Goal: Task Accomplishment & Management: Use online tool/utility

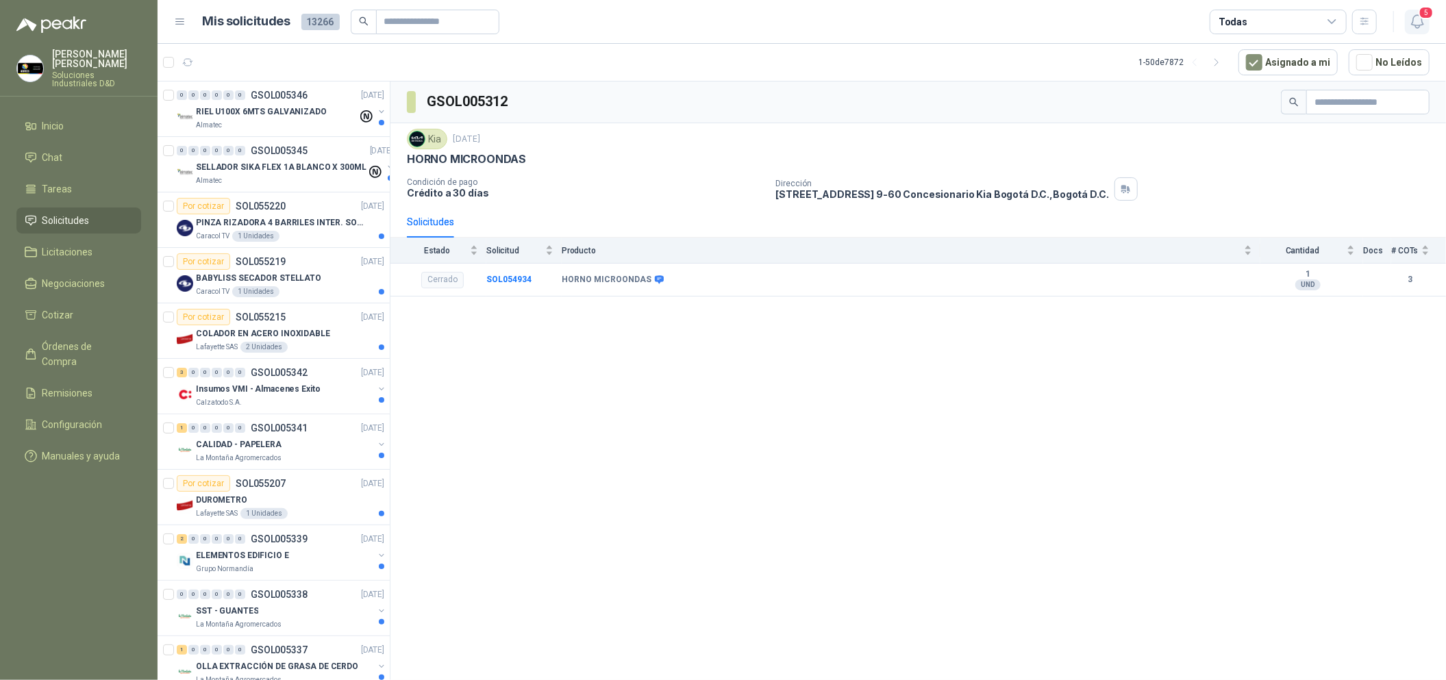
click at [1412, 33] on button "5" at bounding box center [1417, 22] width 25 height 25
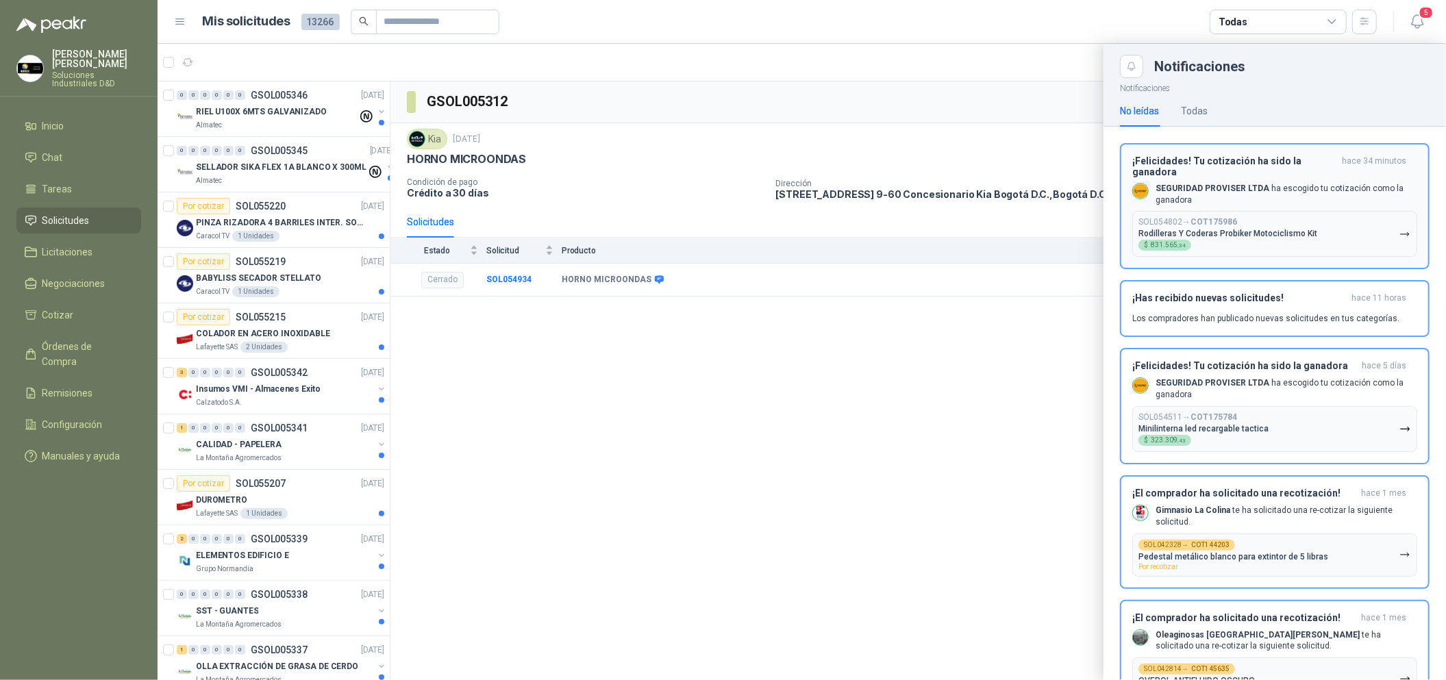
click at [1286, 181] on div "¡Felicidades! Tu cotización ha sido la ganadora hace 34 minutos SEGURIDAD PROVI…" at bounding box center [1274, 206] width 285 height 102
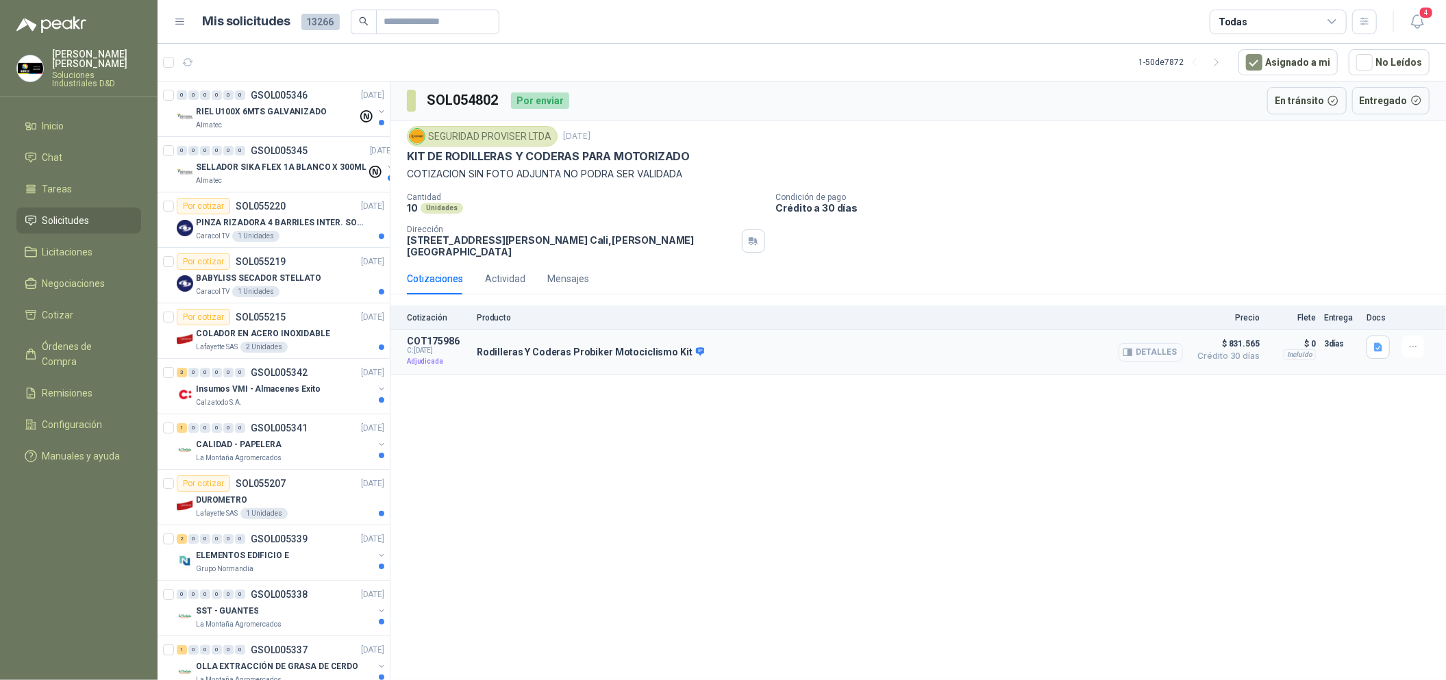
click at [1145, 350] on button "Detalles" at bounding box center [1150, 352] width 64 height 18
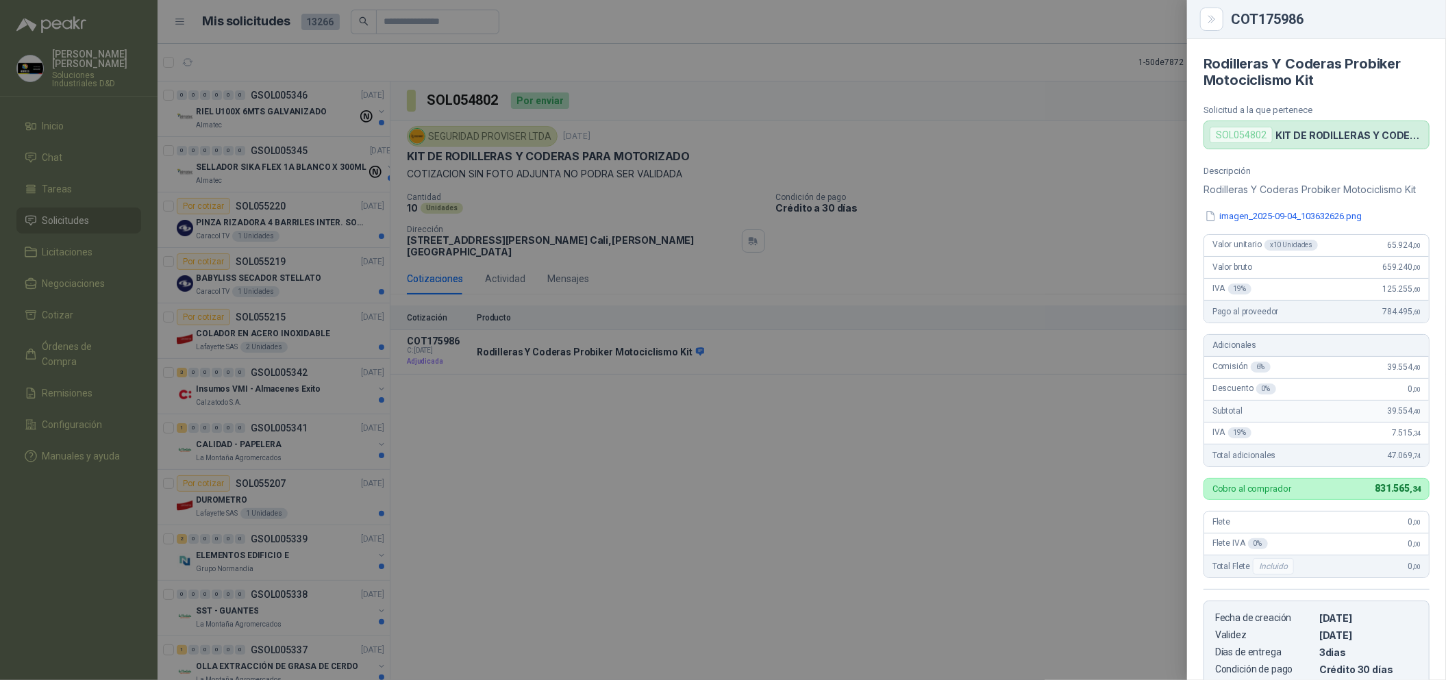
scroll to position [229, 0]
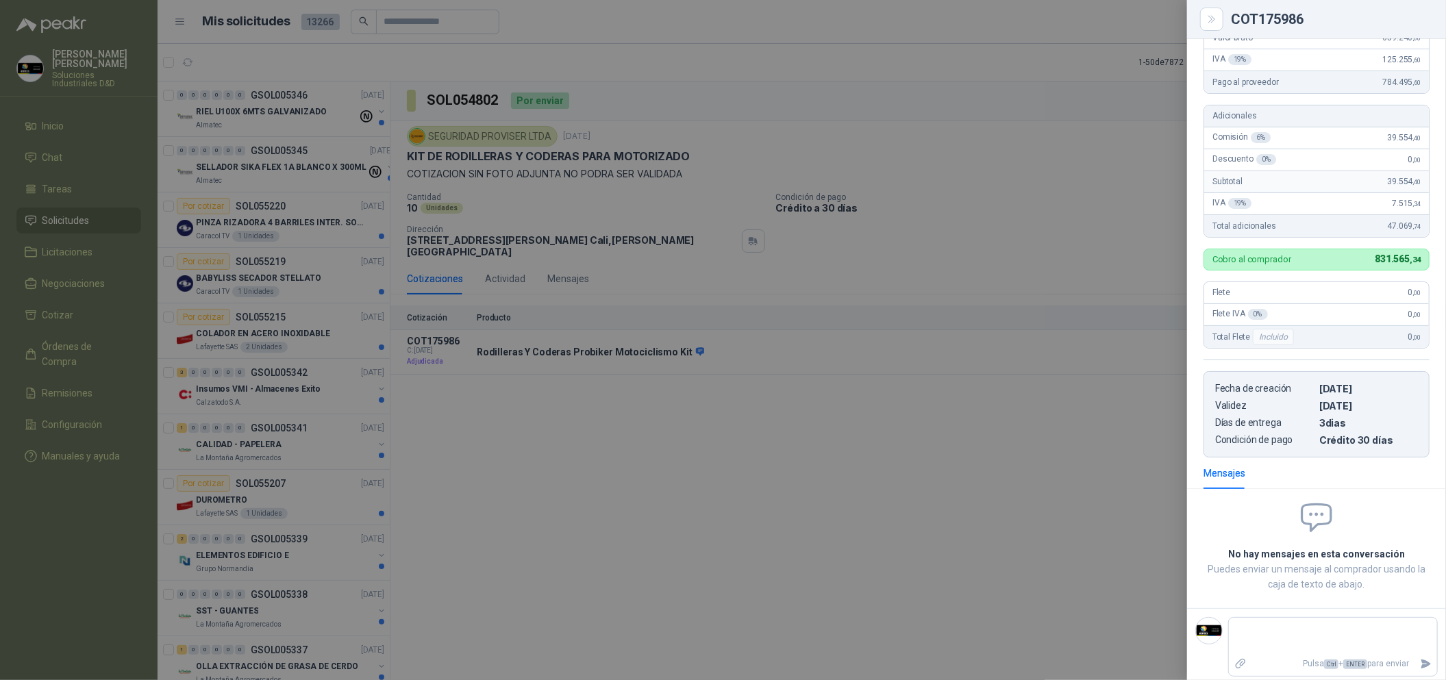
click at [1057, 399] on div at bounding box center [723, 340] width 1446 height 680
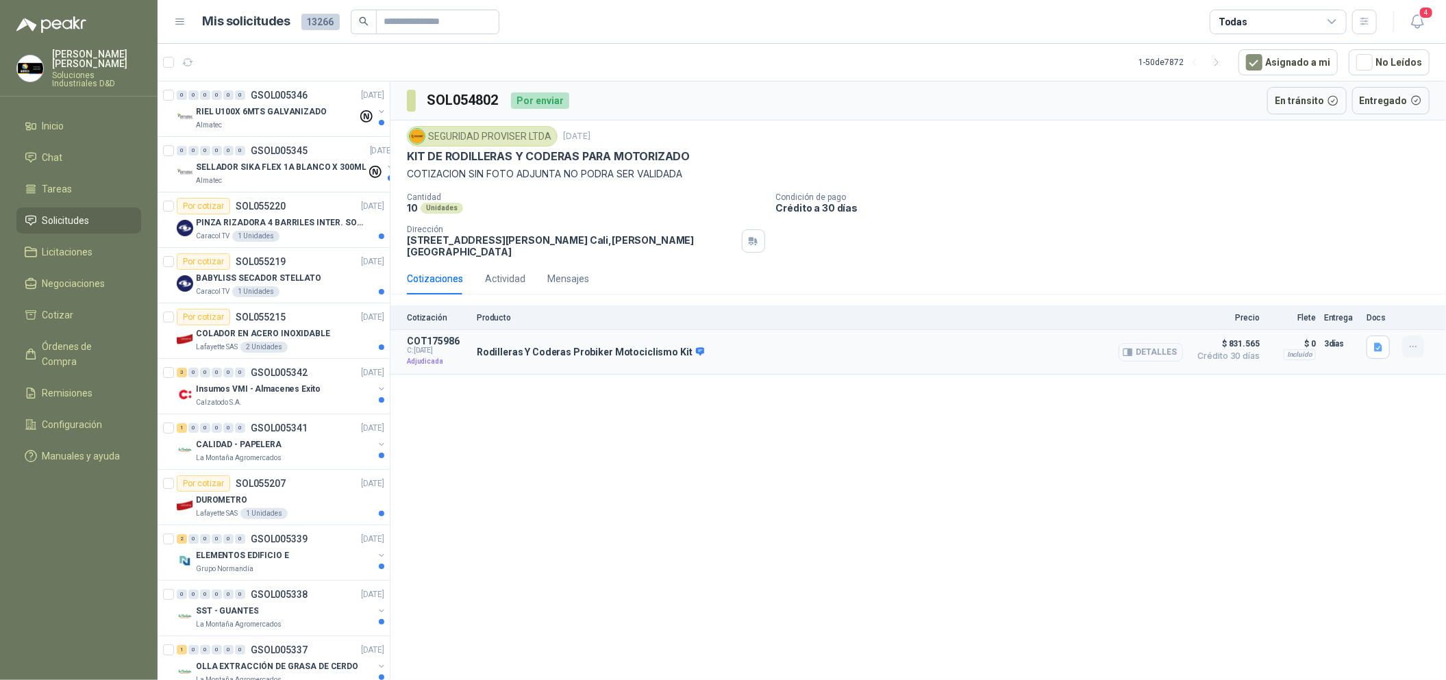
click at [1407, 351] on icon "button" at bounding box center [1413, 347] width 12 height 12
click at [1167, 355] on button "Detalles" at bounding box center [1150, 352] width 64 height 18
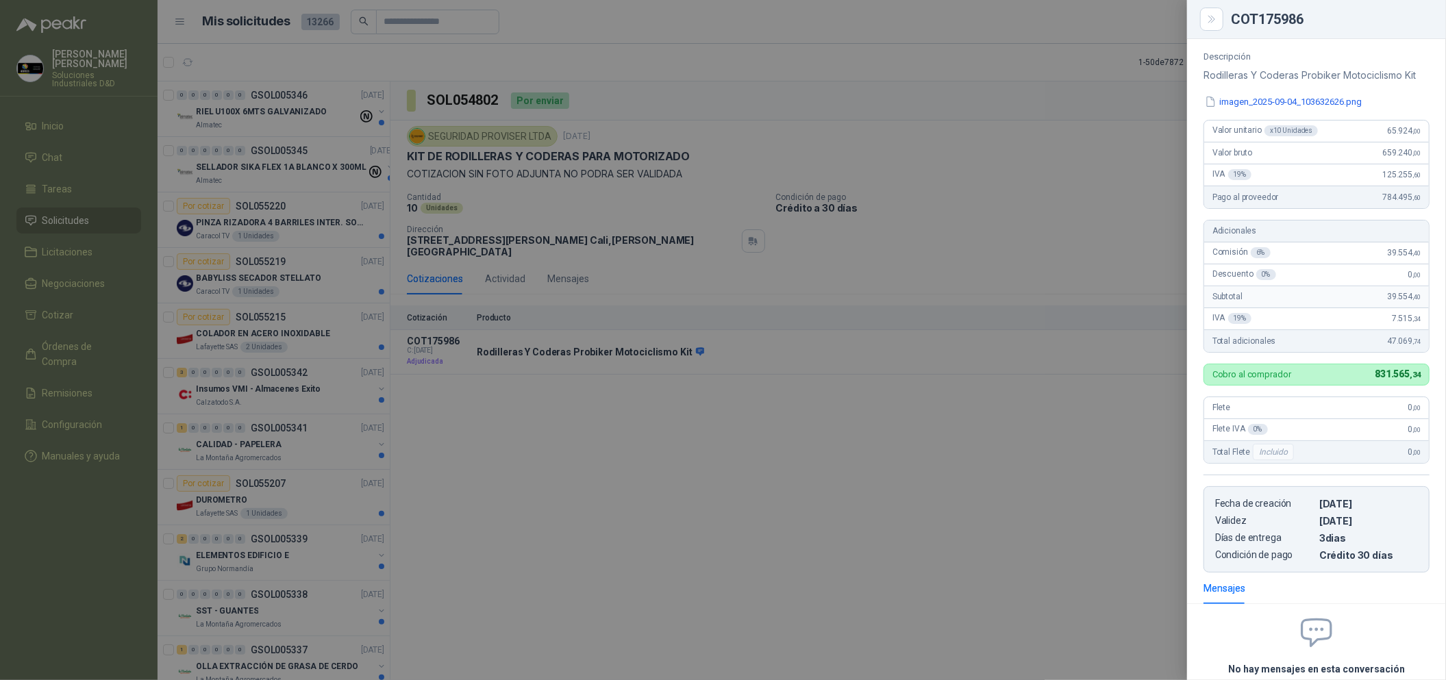
scroll to position [236, 0]
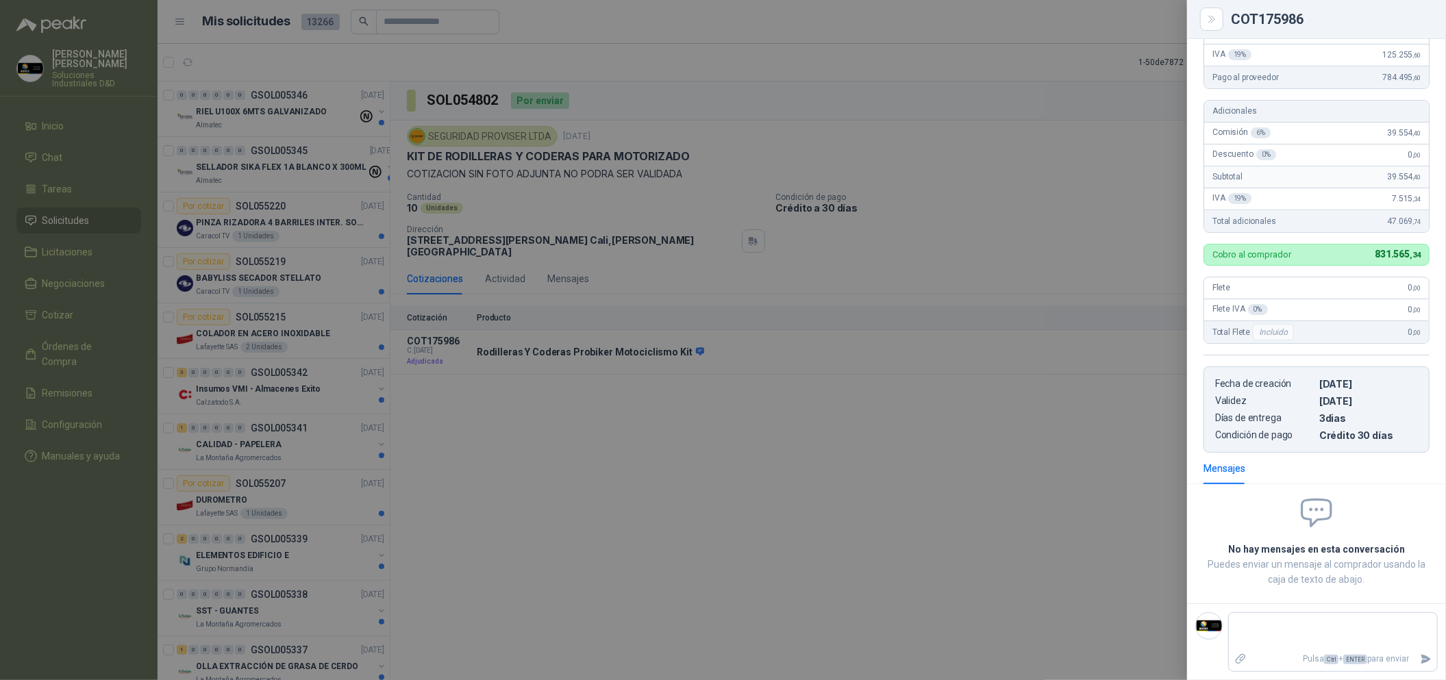
click at [928, 458] on div at bounding box center [723, 340] width 1446 height 680
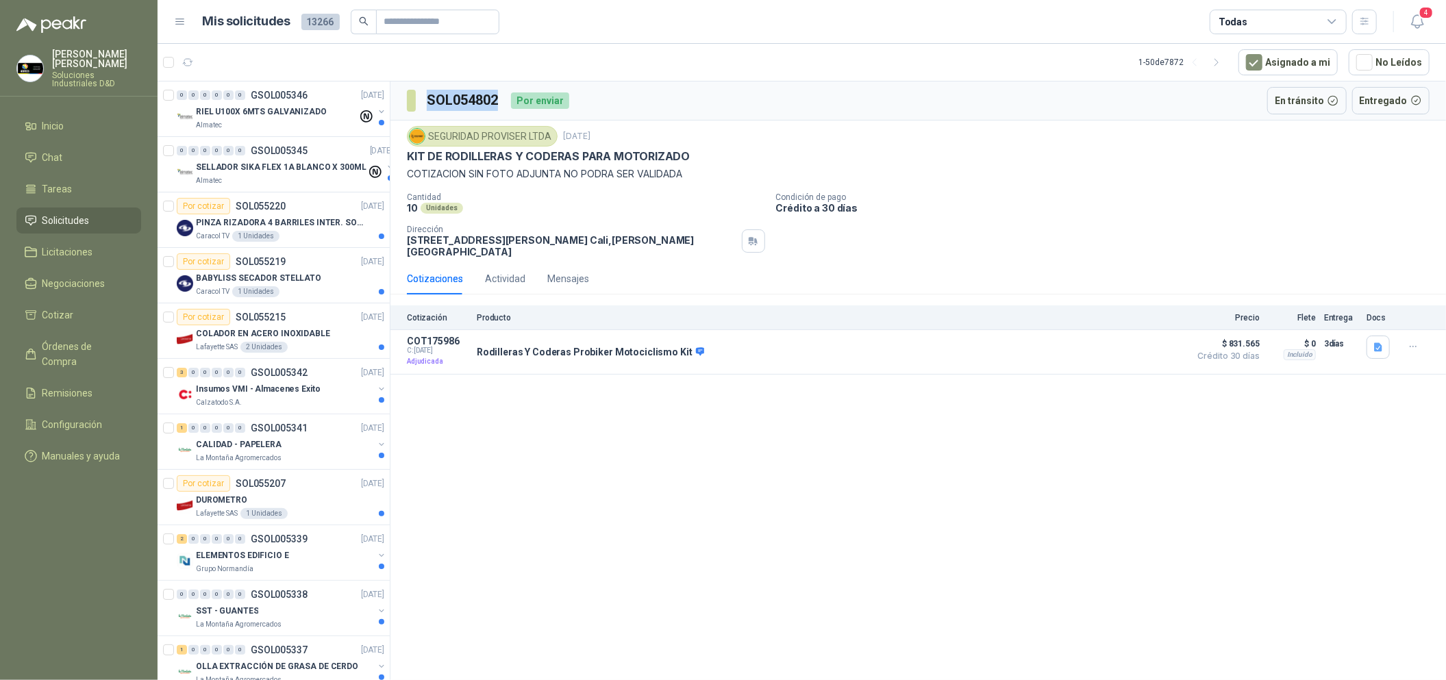
drag, startPoint x: 499, startPoint y: 104, endPoint x: 423, endPoint y: 108, distance: 76.1
click at [423, 108] on section "SOL054802" at bounding box center [453, 101] width 93 height 22
copy h3 "SOL054802"
click at [1166, 360] on button "Detalles" at bounding box center [1150, 352] width 64 height 18
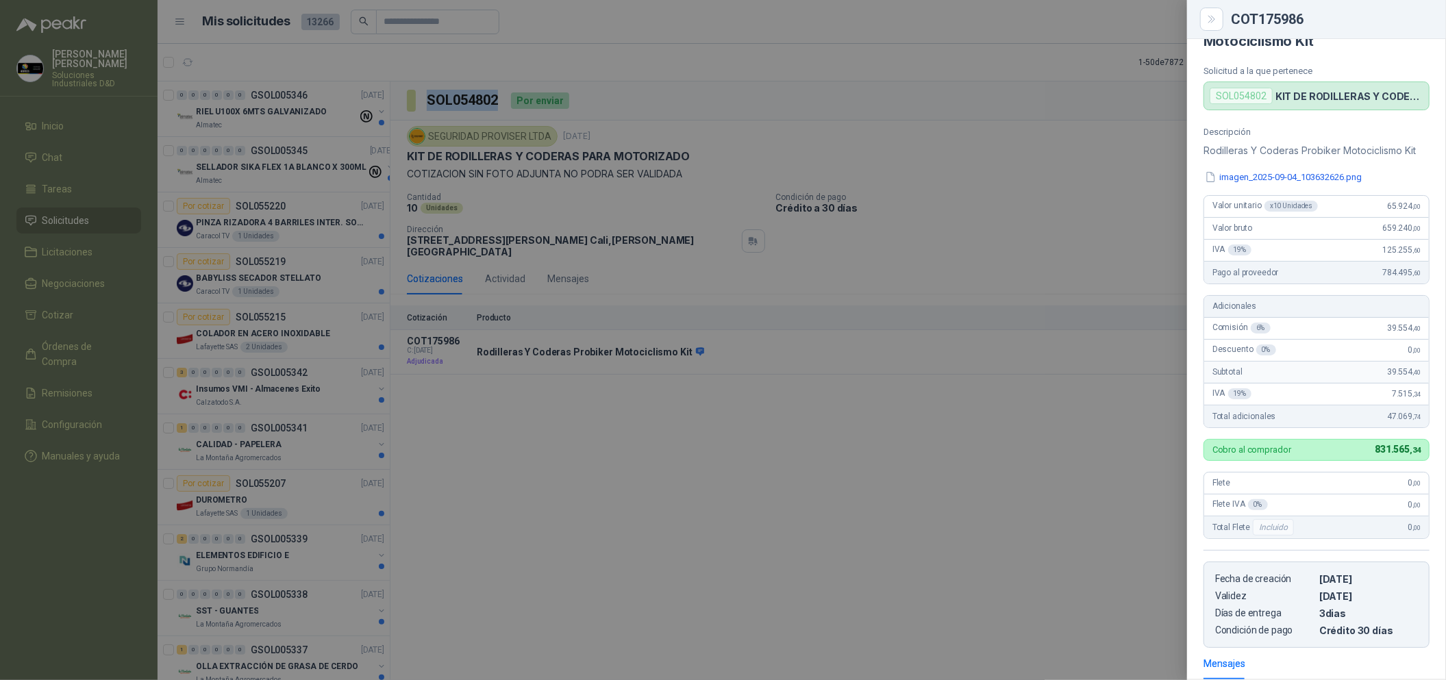
scroll to position [31, 0]
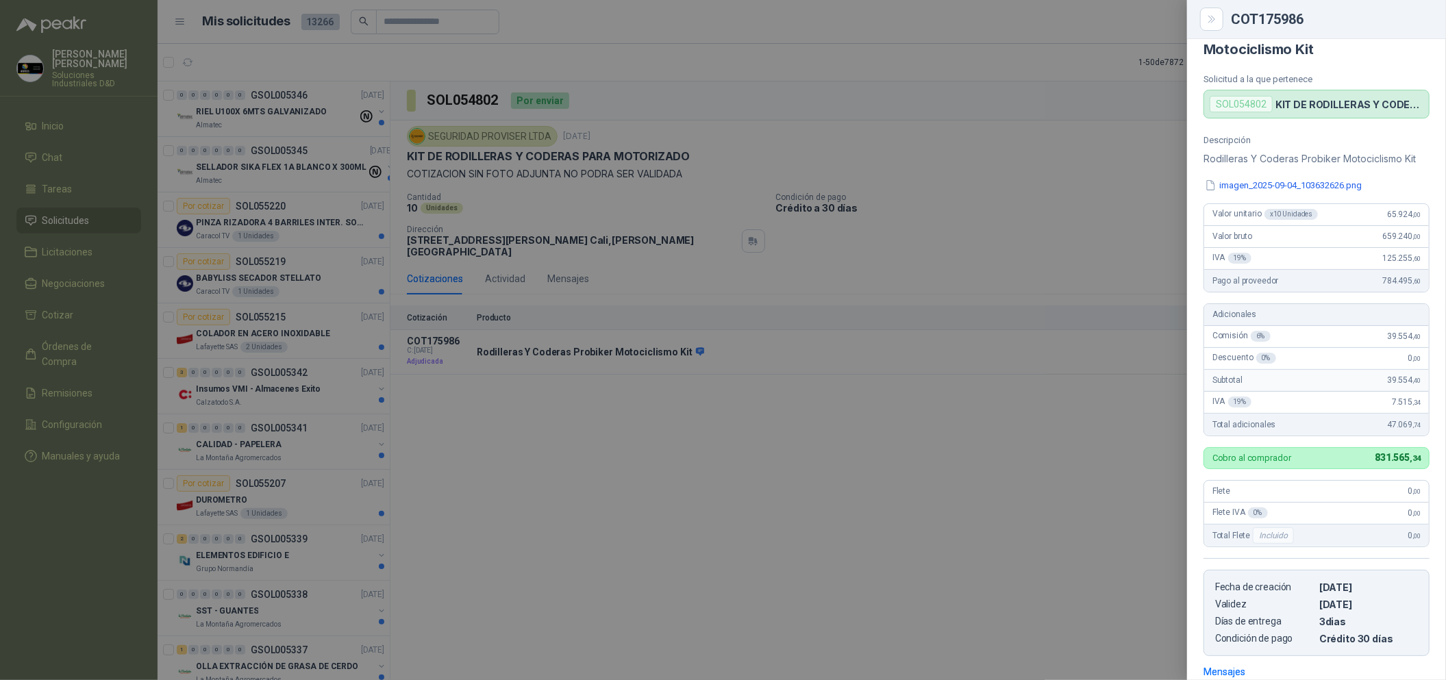
click at [707, 564] on div at bounding box center [723, 340] width 1446 height 680
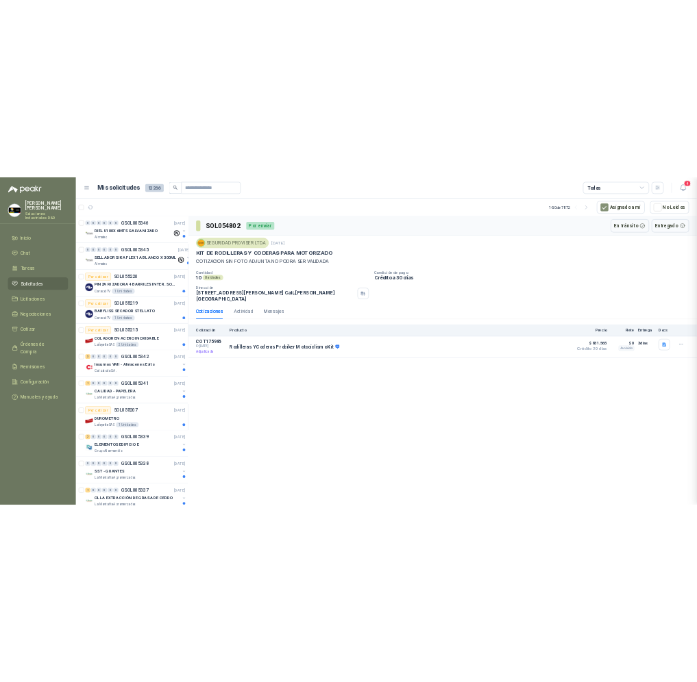
scroll to position [236, 0]
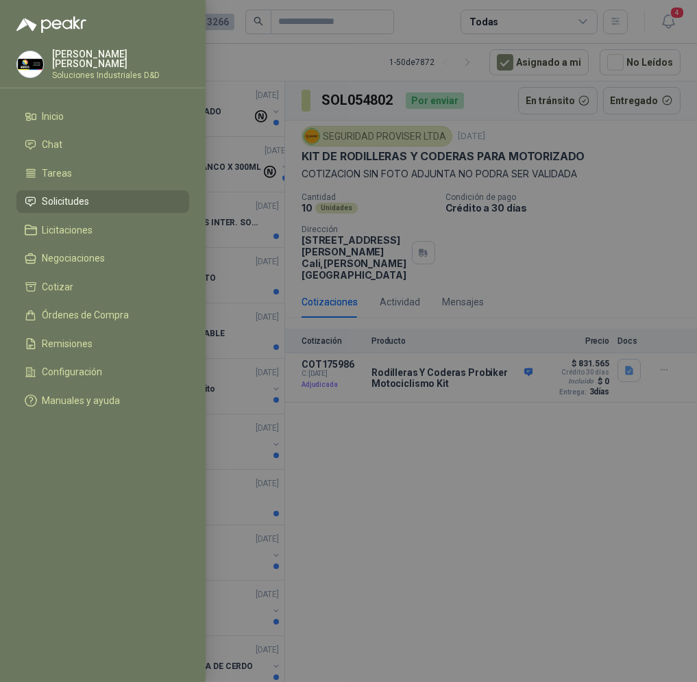
click at [429, 303] on div at bounding box center [348, 341] width 697 height 682
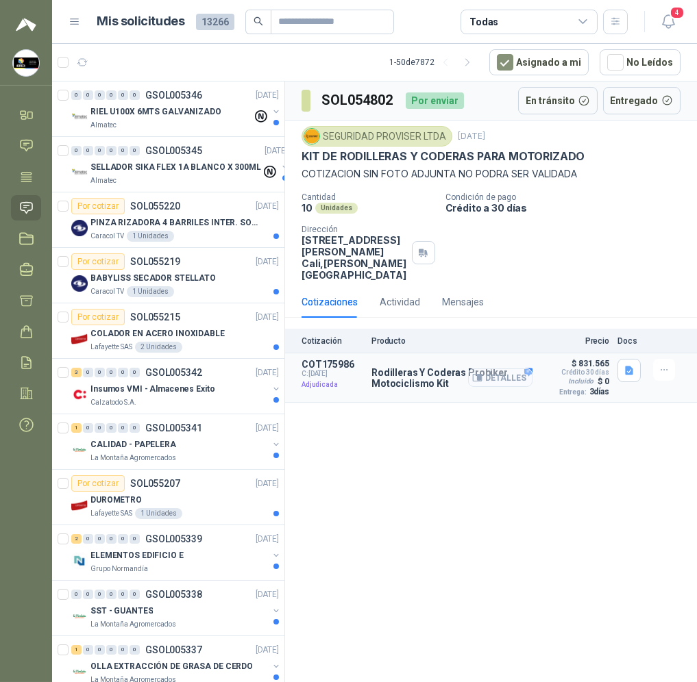
click at [510, 377] on button "Detalles" at bounding box center [500, 377] width 64 height 18
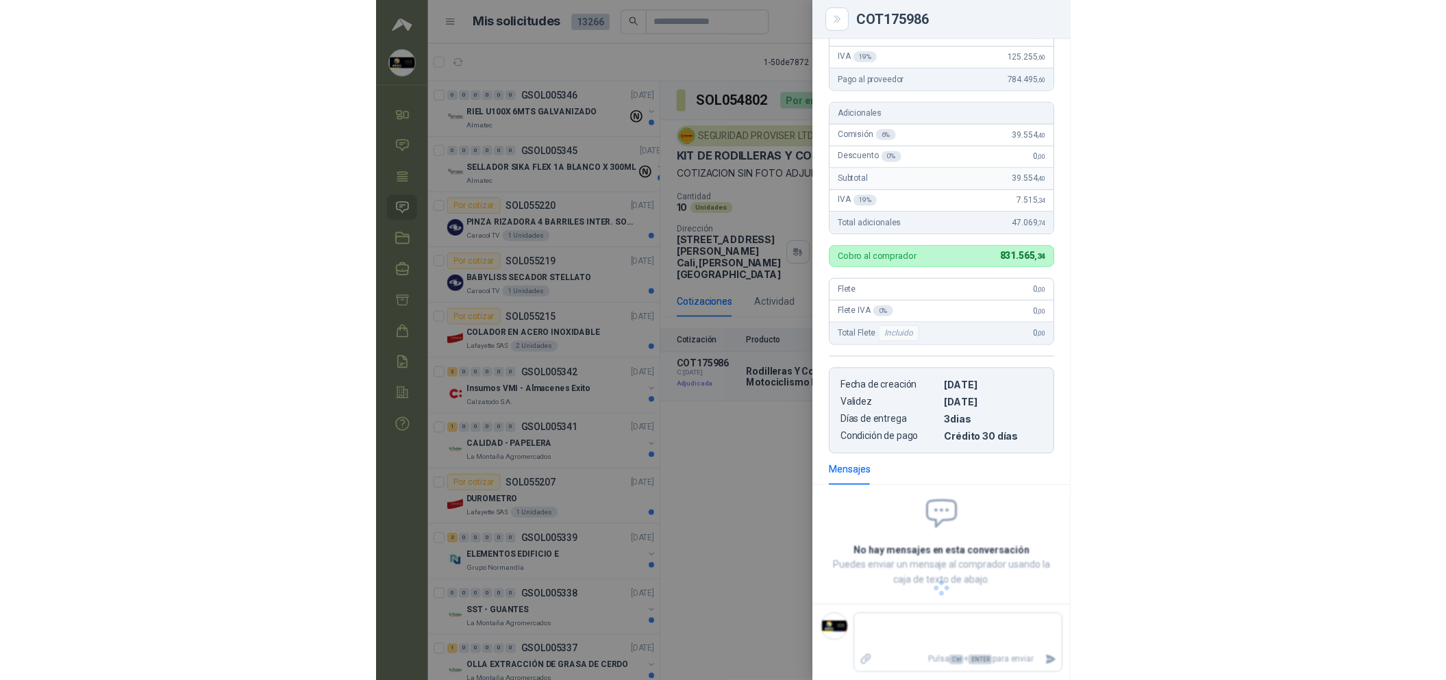
scroll to position [234, 0]
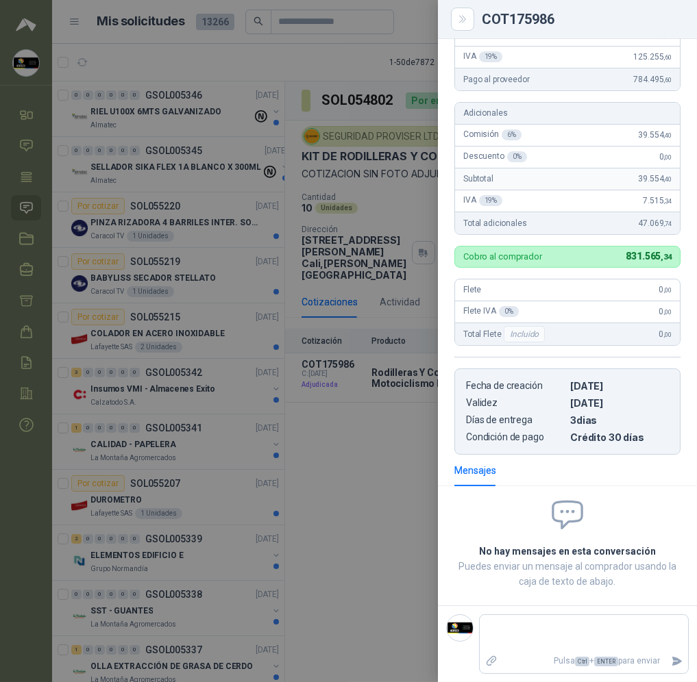
click at [349, 423] on div at bounding box center [348, 341] width 697 height 682
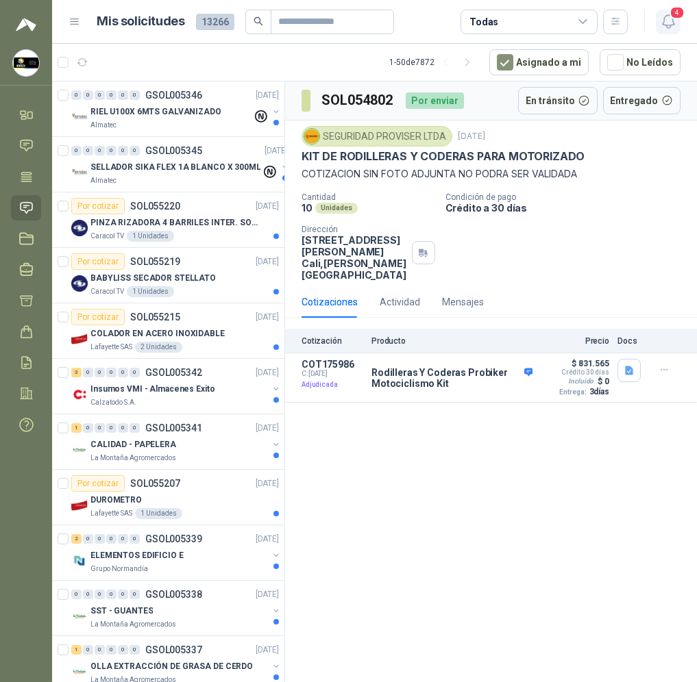
click at [678, 18] on button "4" at bounding box center [667, 22] width 25 height 25
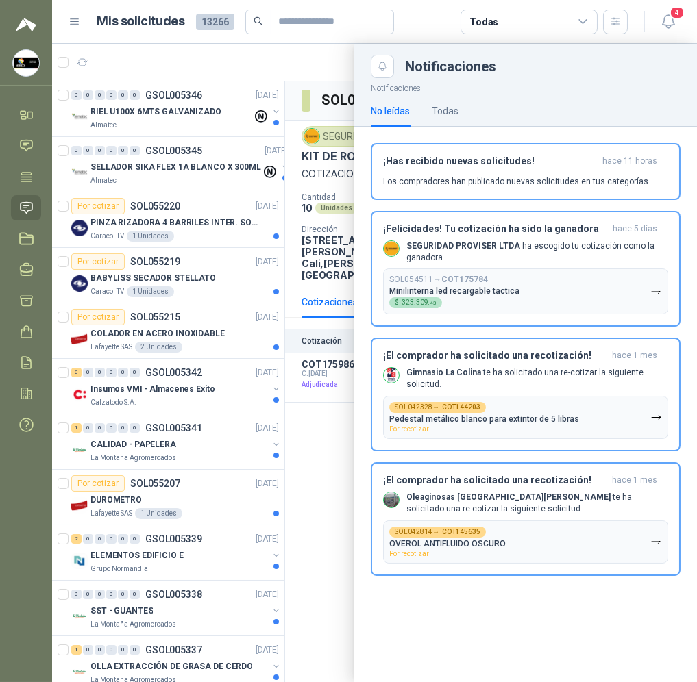
click at [308, 453] on div at bounding box center [374, 363] width 644 height 638
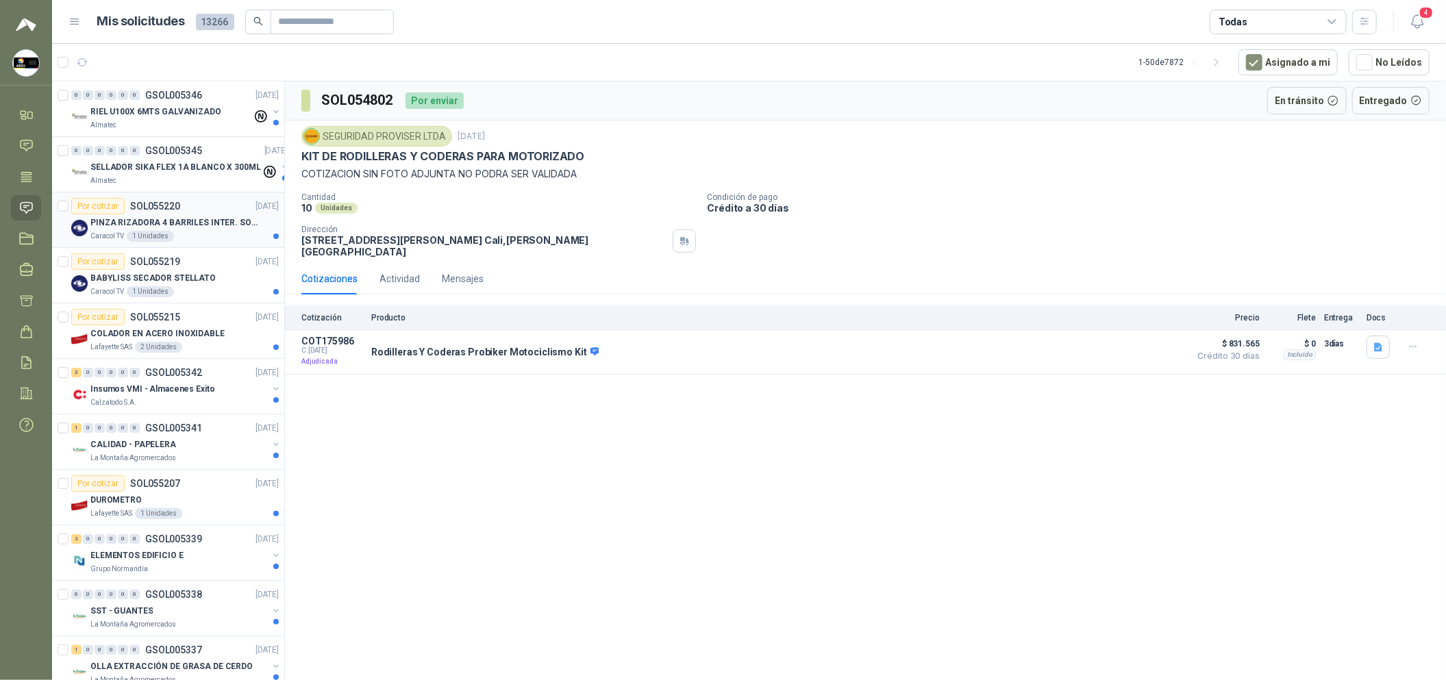
click at [214, 205] on div "Por cotizar SOL055220 [DATE]" at bounding box center [175, 206] width 208 height 16
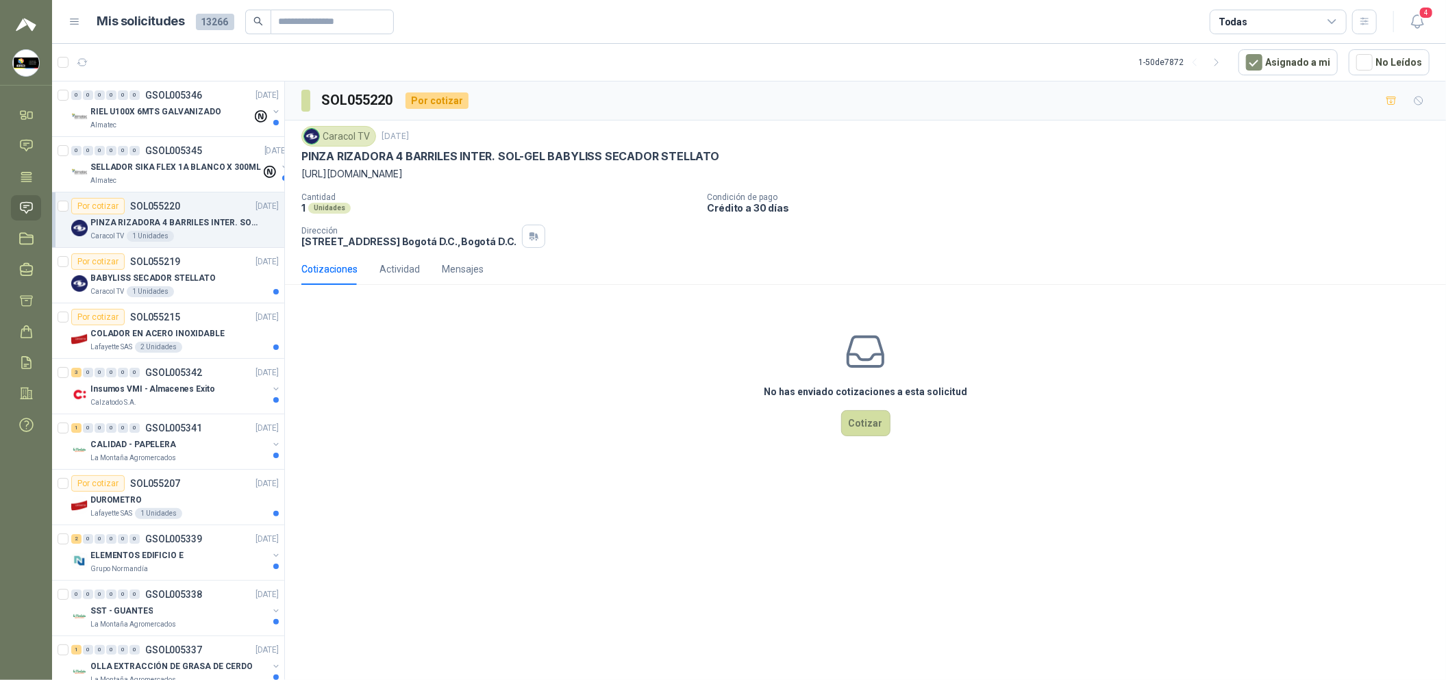
drag, startPoint x: 301, startPoint y: 178, endPoint x: 754, endPoint y: 177, distance: 452.7
click at [754, 177] on p "[URL][DOMAIN_NAME]" at bounding box center [865, 173] width 1128 height 15
copy p "[URL][DOMAIN_NAME]"
click at [872, 425] on button "Cotizar" at bounding box center [865, 423] width 49 height 26
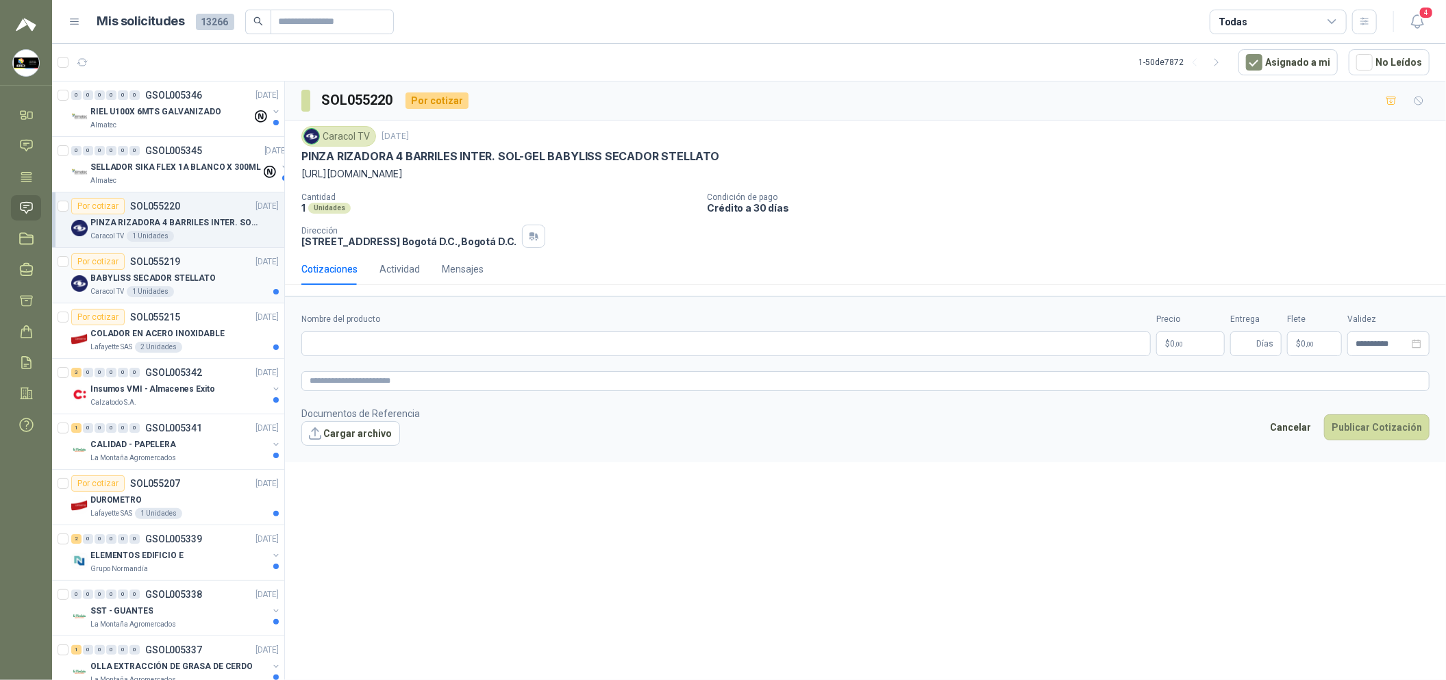
click at [221, 273] on div "BABYLISS SECADOR STELLATO" at bounding box center [184, 278] width 188 height 16
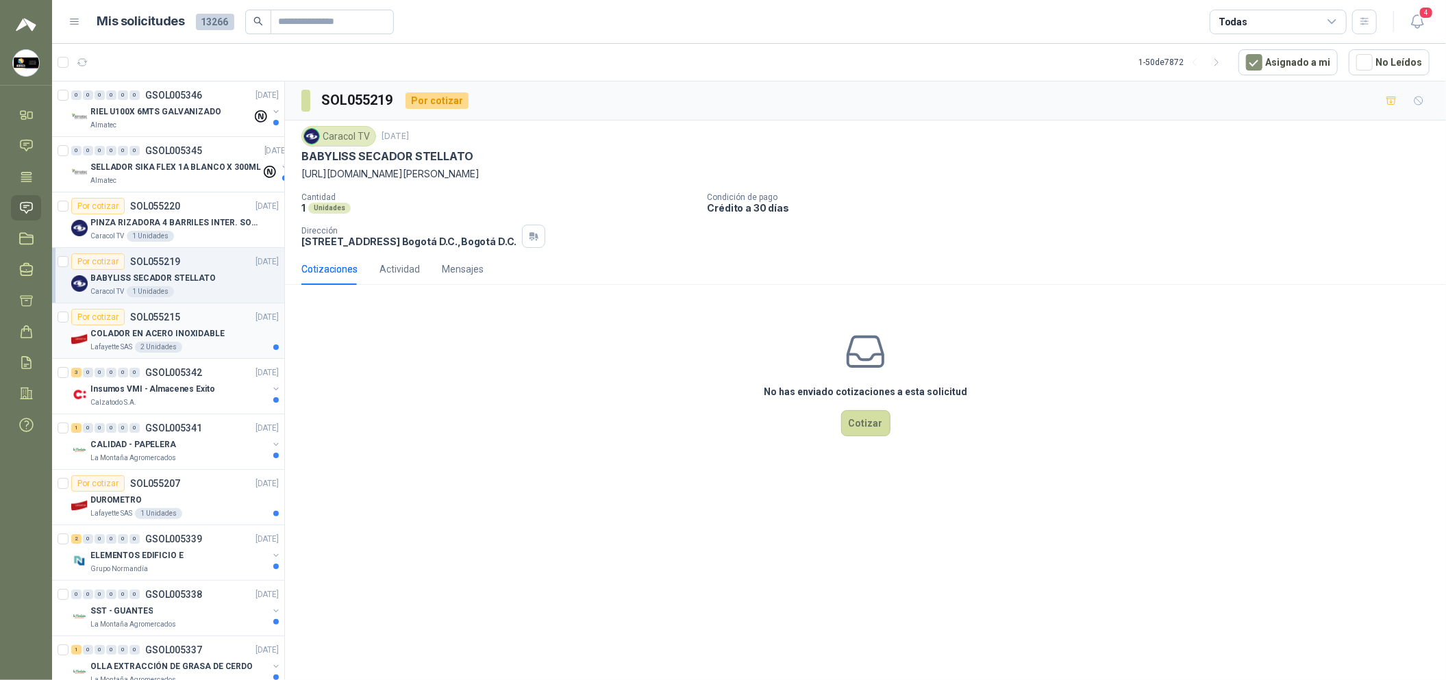
click at [191, 318] on div "Por cotizar SOL055215 [DATE]" at bounding box center [175, 317] width 208 height 16
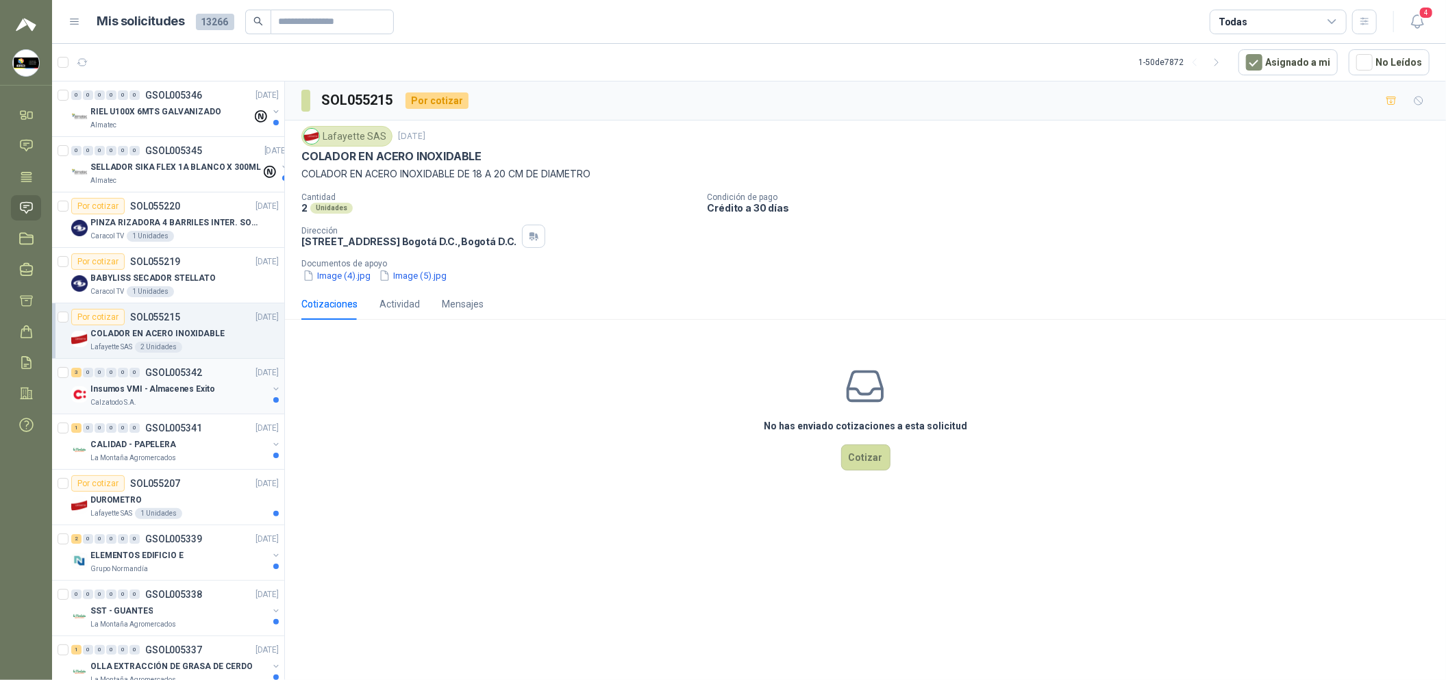
click at [227, 399] on div "Calzatodo S.A." at bounding box center [178, 402] width 177 height 11
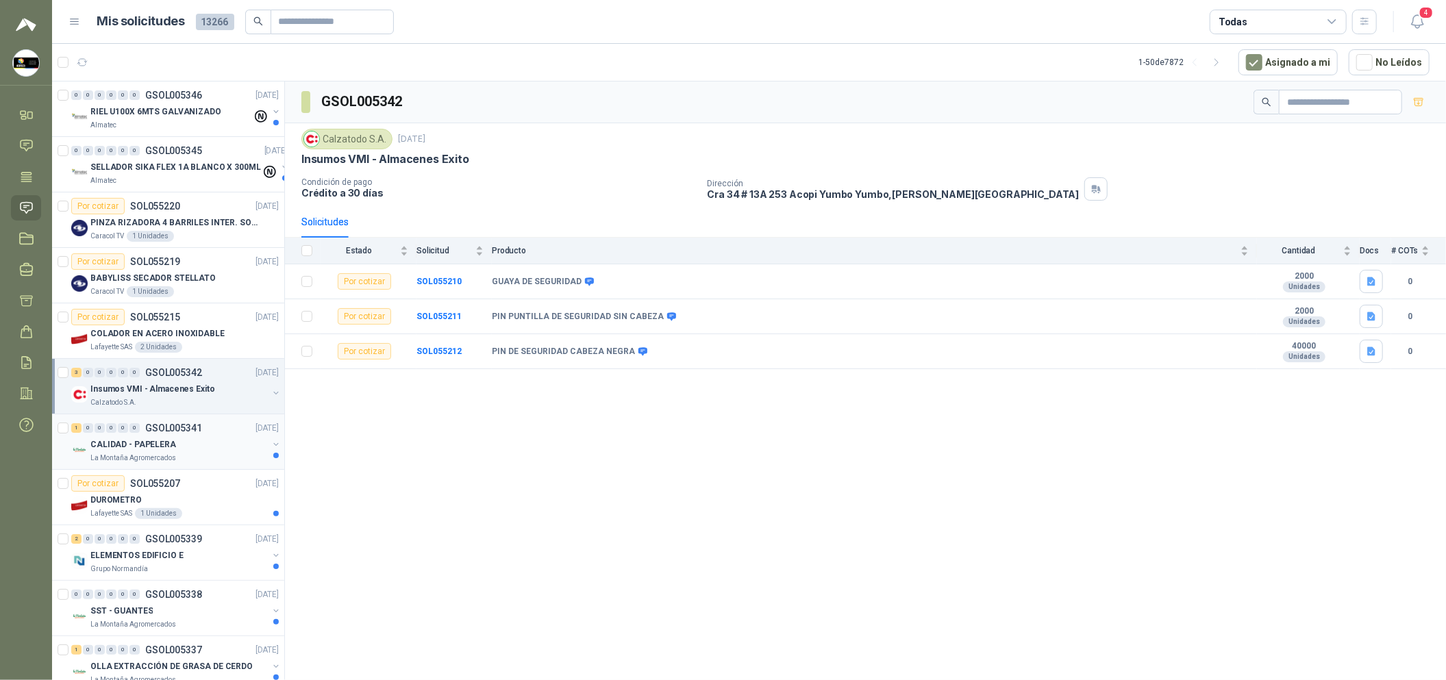
click at [226, 437] on div "CALIDAD - PAPELERA" at bounding box center [178, 444] width 177 height 16
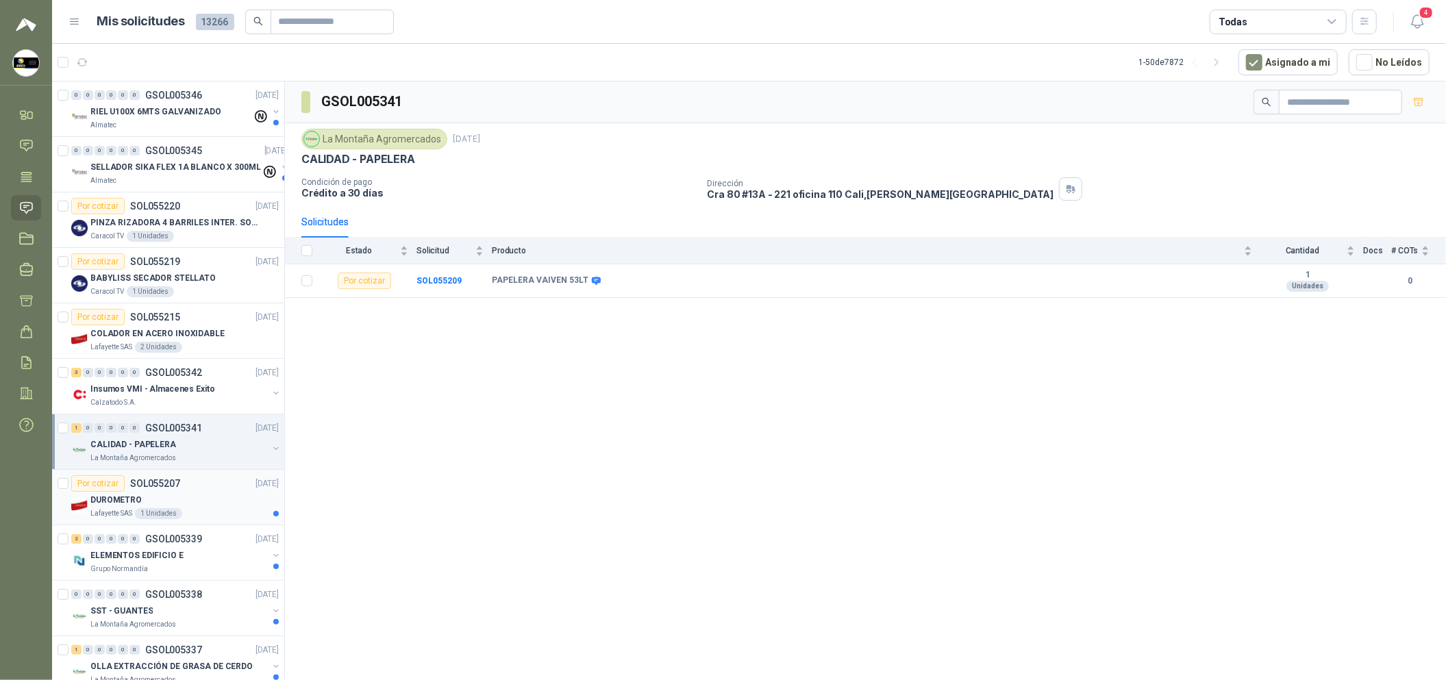
click at [218, 492] on div "DUROMETRO" at bounding box center [184, 500] width 188 height 16
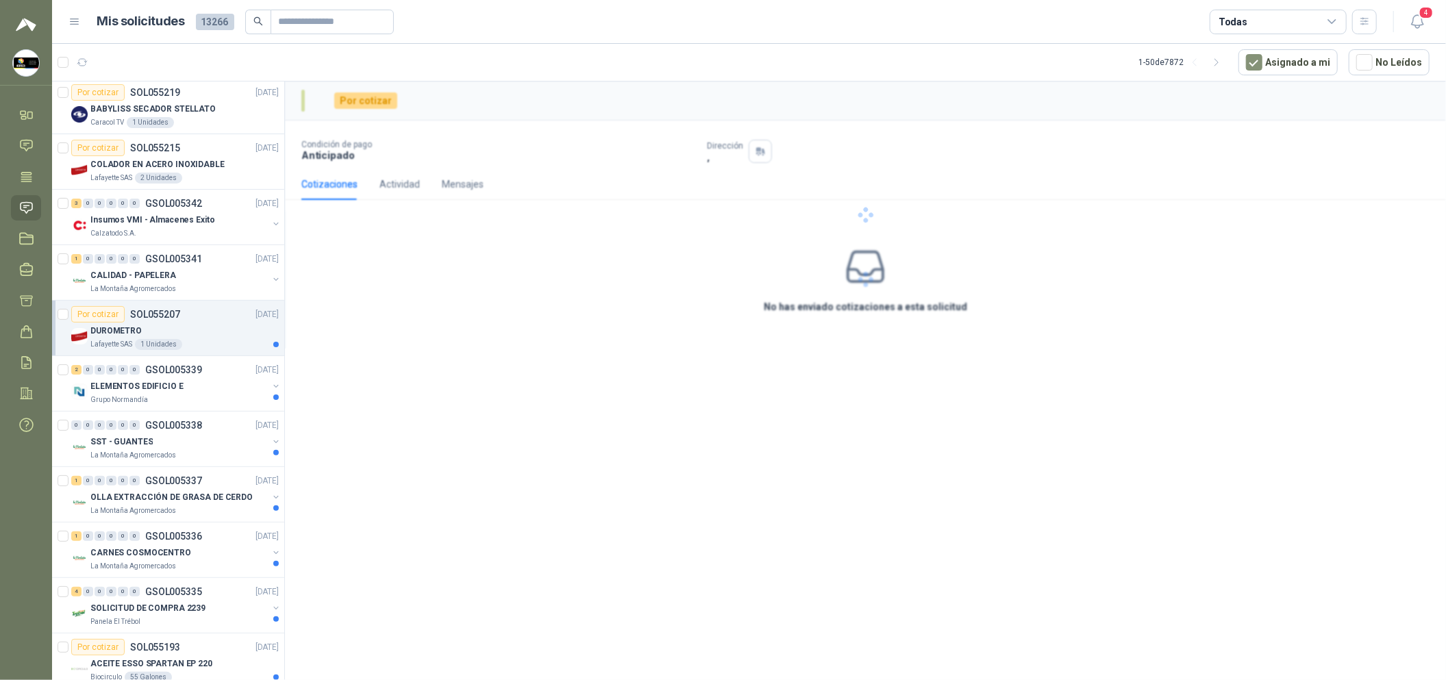
scroll to position [205, 0]
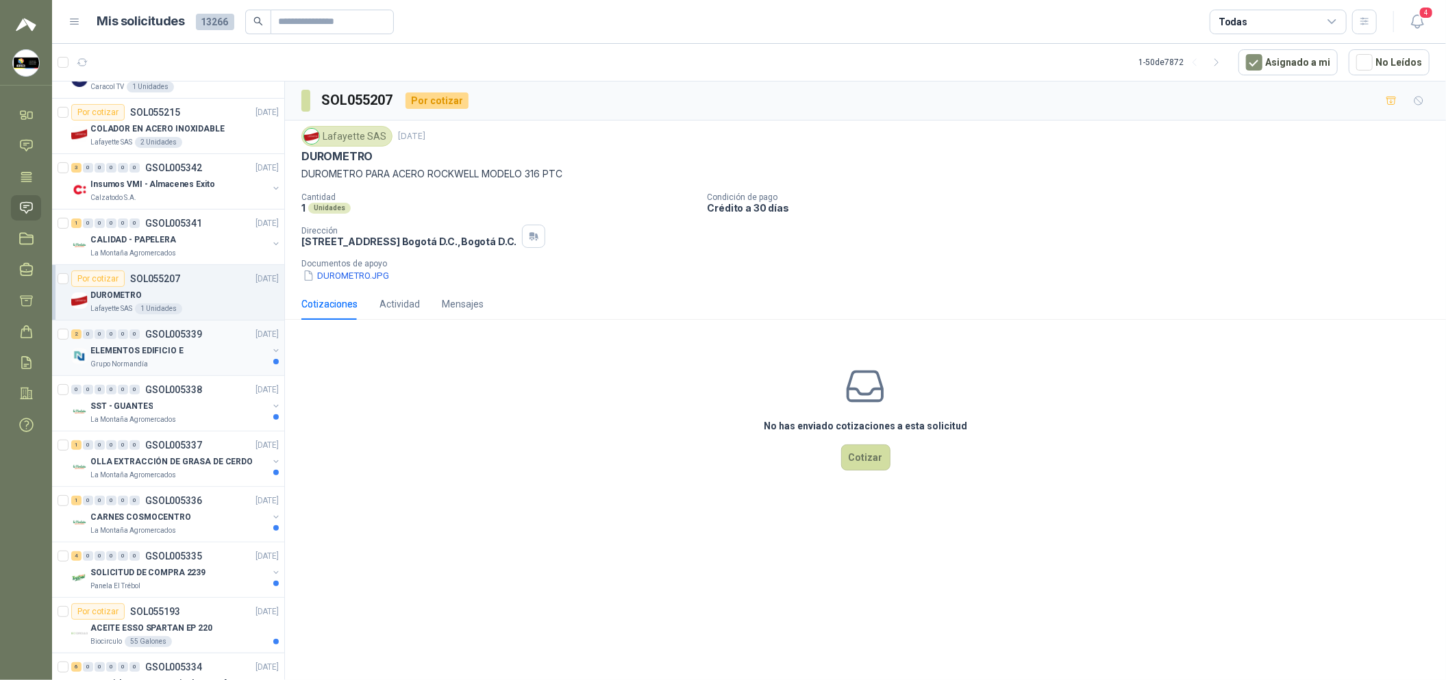
click at [220, 353] on div "ELEMENTOS EDIFICIO E" at bounding box center [178, 350] width 177 height 16
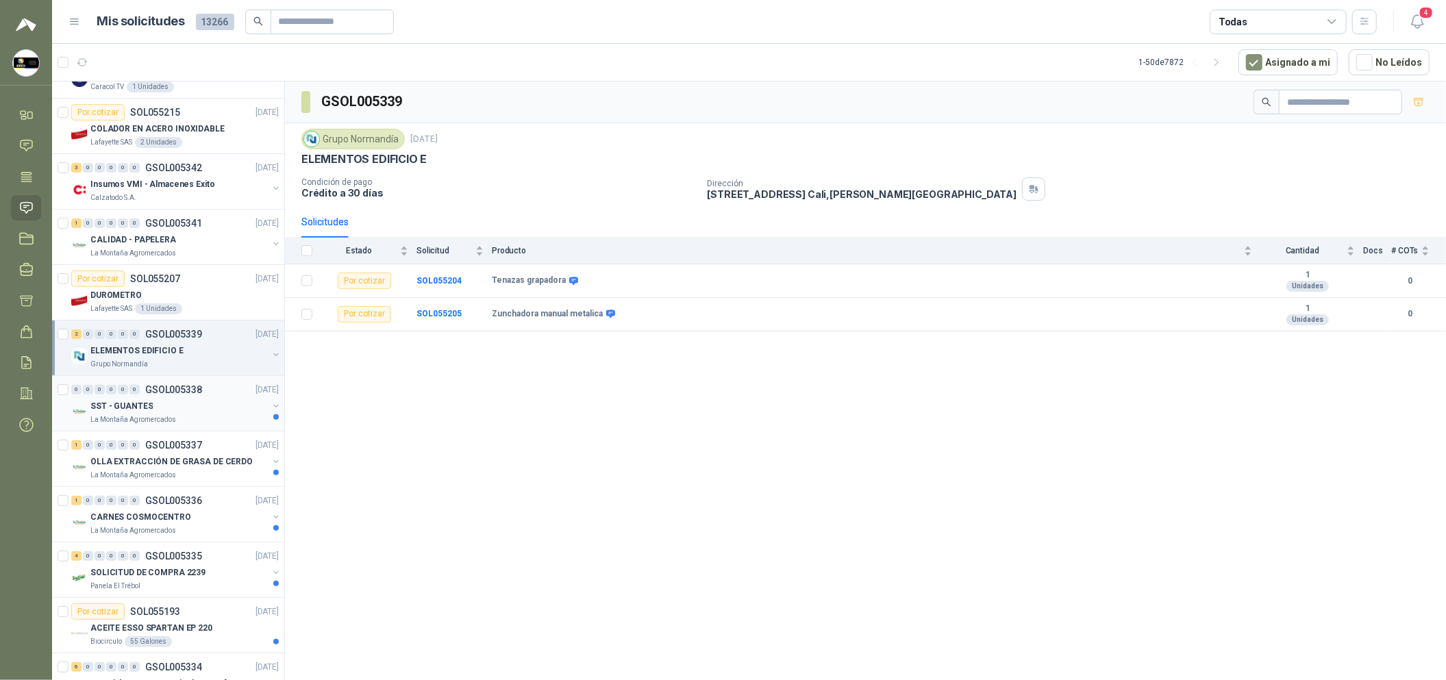
click at [240, 415] on div "La Montaña Agromercados" at bounding box center [178, 419] width 177 height 11
